Goal: Answer question/provide support: Share knowledge or assist other users

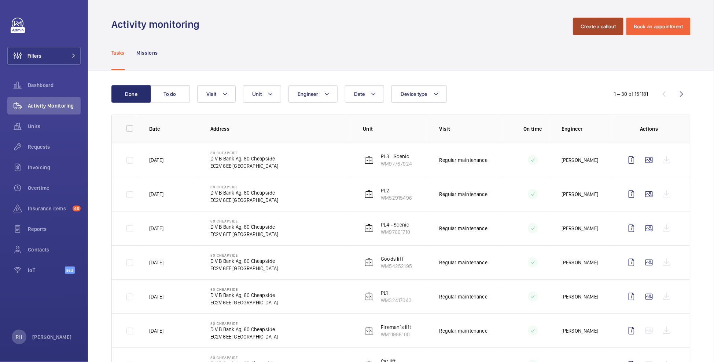
click at [597, 27] on button "Create a callout" at bounding box center [599, 27] width 50 height 18
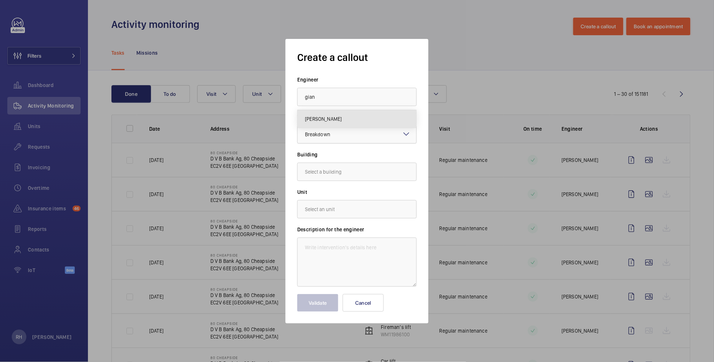
drag, startPoint x: 342, startPoint y: 119, endPoint x: 354, endPoint y: 128, distance: 14.9
click at [342, 119] on mat-option "Gianluca Storti" at bounding box center [357, 119] width 119 height 18
type input "Gianluca Storti"
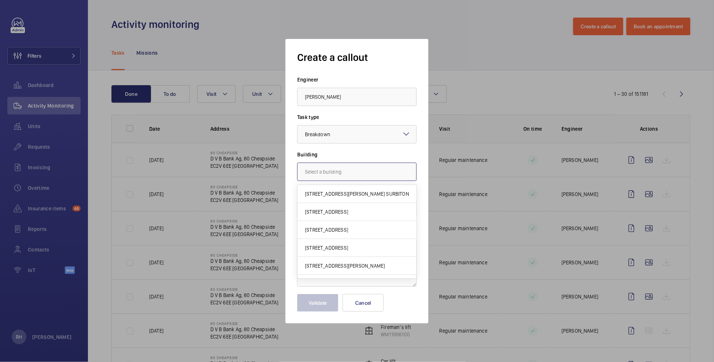
click at [344, 175] on input "text" at bounding box center [357, 171] width 120 height 18
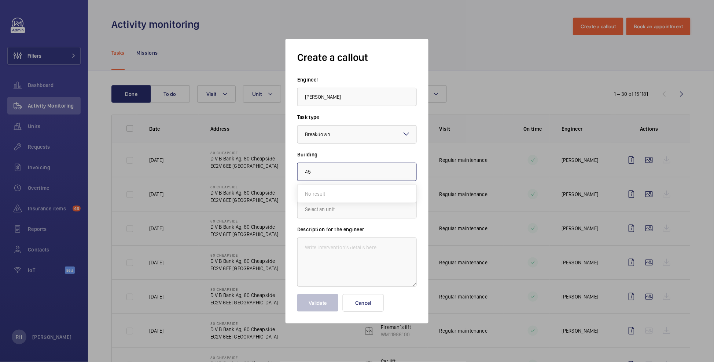
type input "4"
type input "sw7 2ed"
click at [364, 155] on label "Building" at bounding box center [357, 154] width 120 height 7
click at [373, 300] on button "Cancel" at bounding box center [363, 303] width 41 height 18
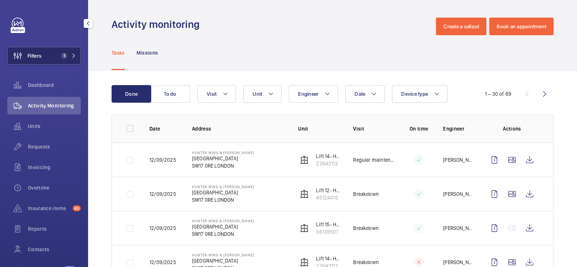
click at [43, 55] on button "Filters 1" at bounding box center [43, 56] width 73 height 18
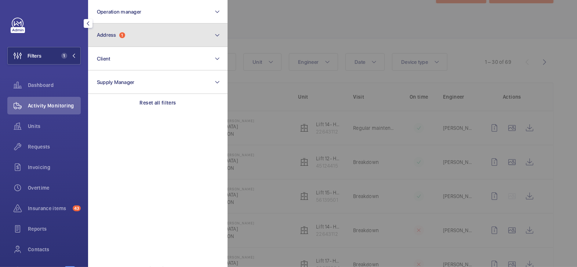
click at [136, 39] on button "Address 1" at bounding box center [157, 34] width 139 height 23
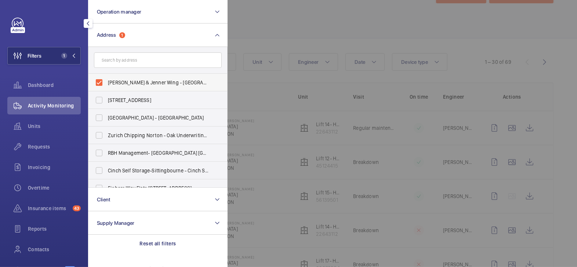
click at [127, 83] on span "[PERSON_NAME] & Jenner Wing - [GEOGRAPHIC_DATA]" at bounding box center [158, 82] width 101 height 7
click at [106, 83] on input "[PERSON_NAME] & Jenner Wing - [GEOGRAPHIC_DATA]" at bounding box center [99, 82] width 15 height 15
checkbox input "false"
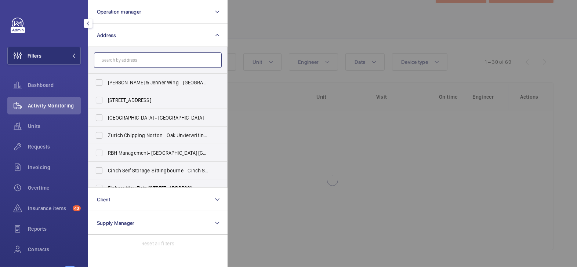
click at [125, 62] on input "text" at bounding box center [158, 59] width 128 height 15
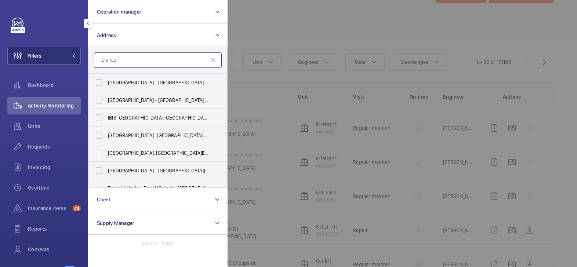
type input "E16 1ED"
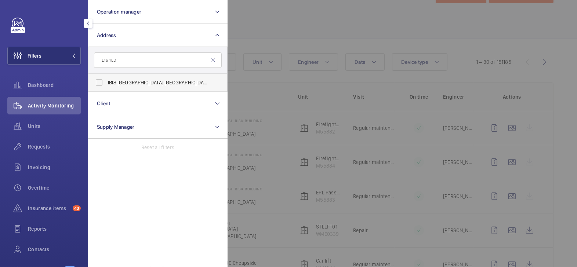
click at [143, 79] on span "IBIS [GEOGRAPHIC_DATA] [GEOGRAPHIC_DATA] - HA070, [GEOGRAPHIC_DATA], [STREET_AD…" at bounding box center [158, 82] width 101 height 7
click at [106, 78] on input "IBIS [GEOGRAPHIC_DATA] [GEOGRAPHIC_DATA] - HA070, [GEOGRAPHIC_DATA], [STREET_AD…" at bounding box center [99, 82] width 15 height 15
checkbox input "true"
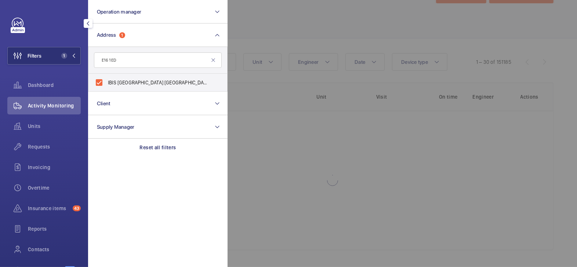
click at [241, 51] on div at bounding box center [515, 133] width 577 height 267
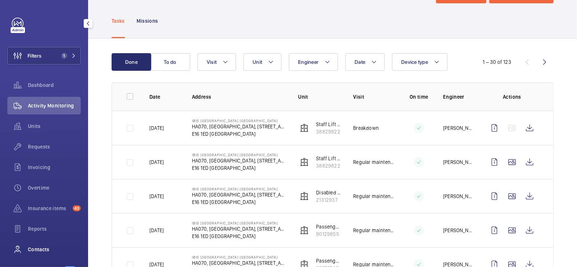
click at [45, 246] on span "Contacts" at bounding box center [54, 249] width 53 height 7
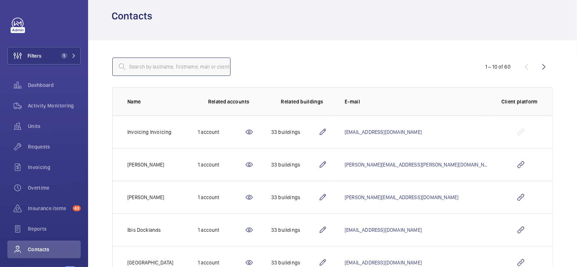
click at [178, 66] on input "text" at bounding box center [171, 67] width 118 height 18
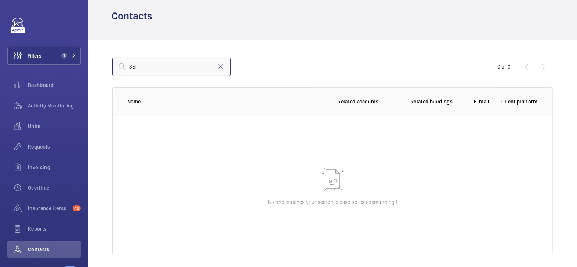
type input "SEI"
click at [222, 69] on mat-icon at bounding box center [220, 66] width 9 height 9
click at [48, 102] on span "Activity Monitoring" at bounding box center [54, 105] width 53 height 7
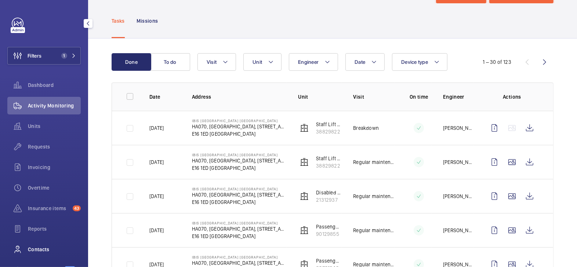
click at [46, 250] on span "Contacts" at bounding box center [54, 249] width 53 height 7
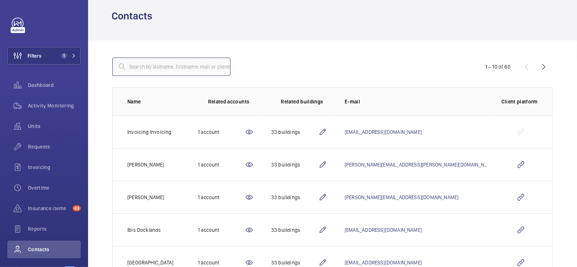
click at [152, 72] on input "text" at bounding box center [171, 67] width 118 height 18
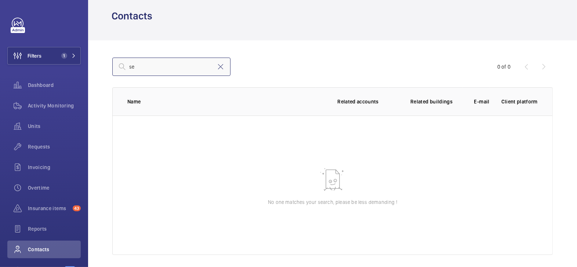
type input "s"
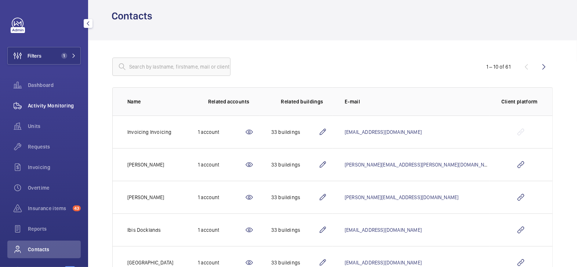
click at [53, 106] on span "Activity Monitoring" at bounding box center [54, 105] width 53 height 7
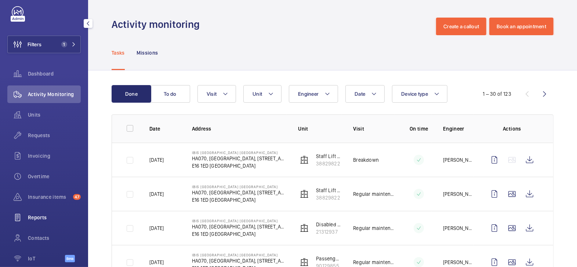
scroll to position [47, 0]
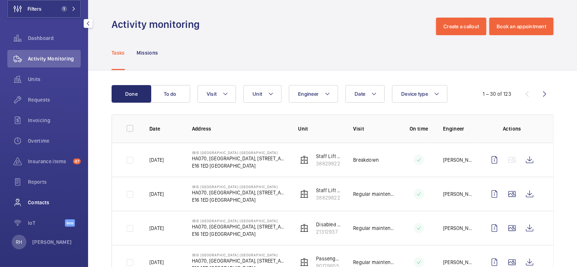
click at [40, 200] on span "Contacts" at bounding box center [54, 202] width 53 height 7
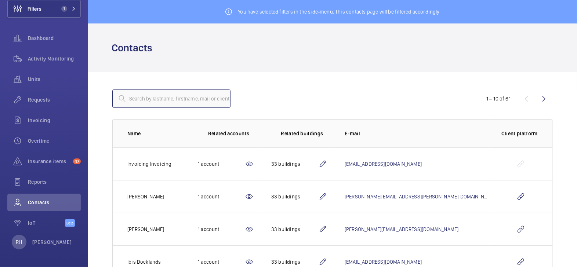
click at [156, 98] on input "text" at bounding box center [171, 98] width 118 height 18
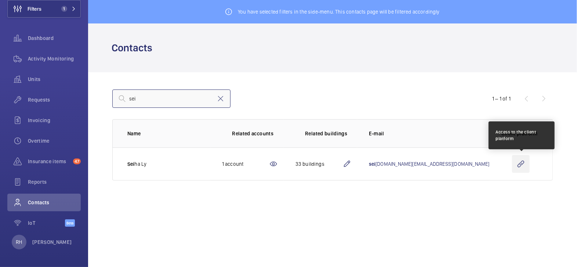
type input "sei"
click at [518, 167] on wm-front-icon-button at bounding box center [521, 164] width 18 height 18
